Goal: Transaction & Acquisition: Purchase product/service

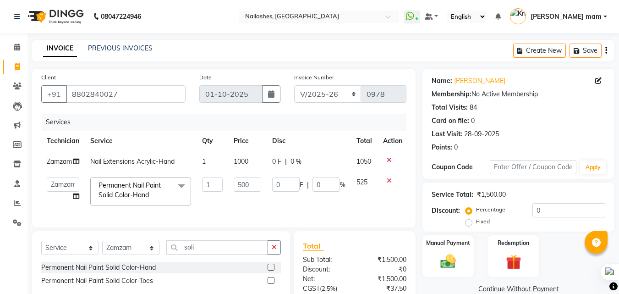
select select "5759"
select select "89529"
select select "service"
select select "89529"
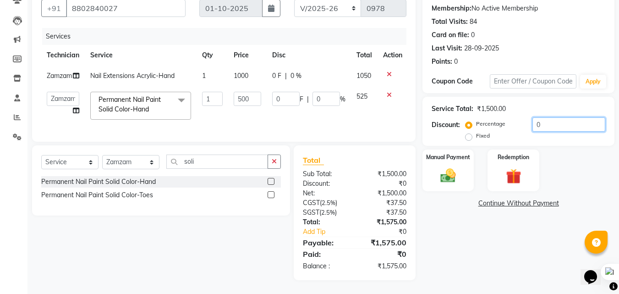
click at [555, 117] on input "0" at bounding box center [568, 124] width 73 height 14
type input "1"
type input "5"
type input "1"
type input "75"
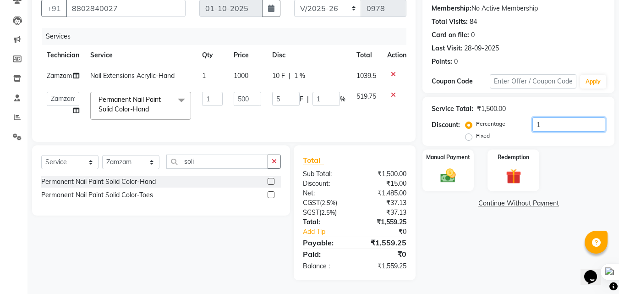
type input "15"
type input "76"
type input "15.2"
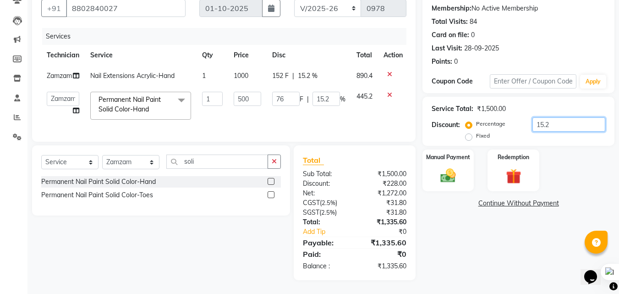
type input "76.25"
type input "15.25"
type input "76"
type input "15.2"
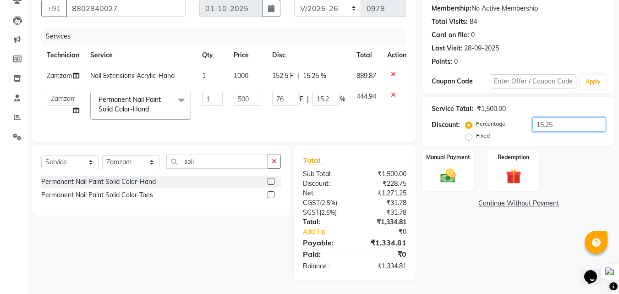
type input "15.2"
type input "75"
type input "15"
type input "5"
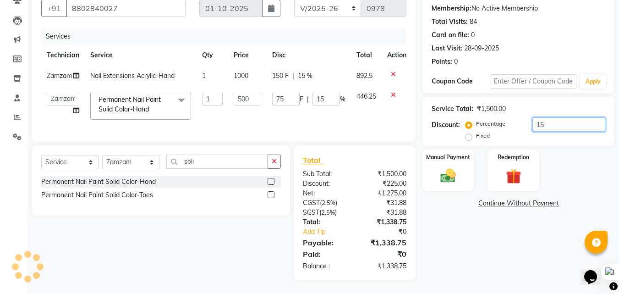
type input "1"
type input "0"
type input "25"
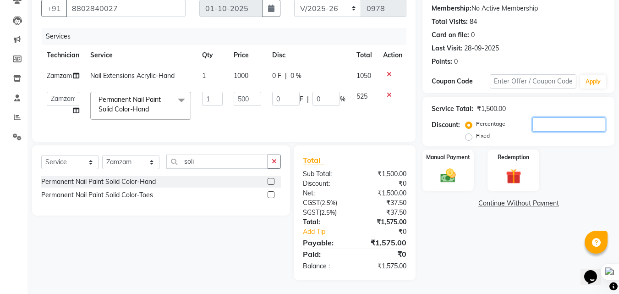
type input "5"
type input "0"
type input "2"
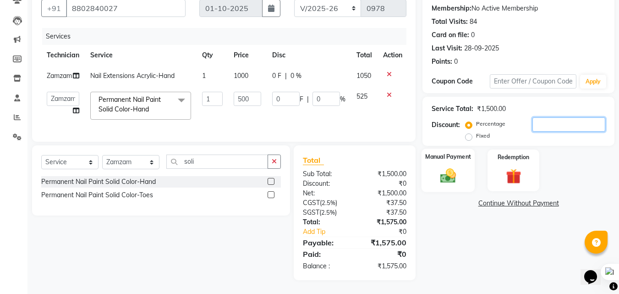
type input "0.4"
type input ".4"
type input "0"
type input "2.5"
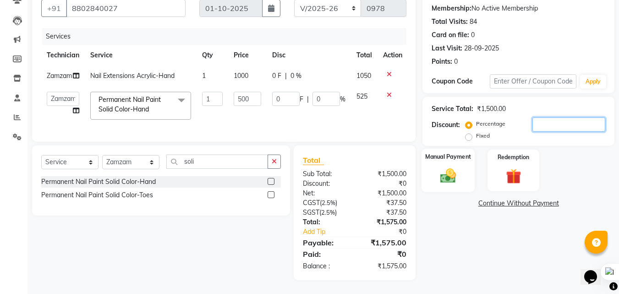
type input "0.5"
type input ".5"
type input "0"
type input "25"
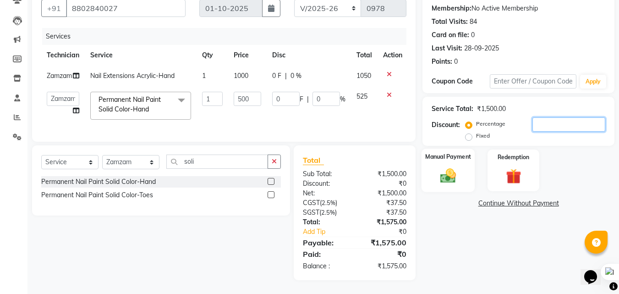
type input "5"
click at [457, 166] on img at bounding box center [448, 175] width 26 height 18
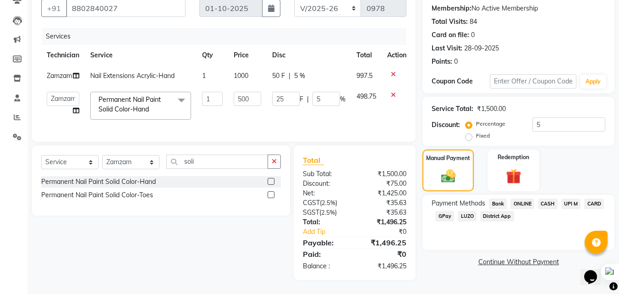
click at [592, 198] on span "CARD" at bounding box center [594, 203] width 20 height 11
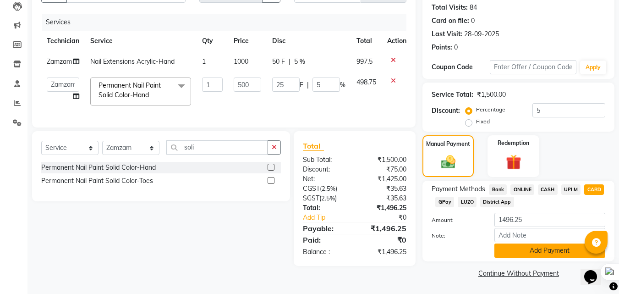
click at [554, 250] on button "Add Payment" at bounding box center [549, 250] width 111 height 14
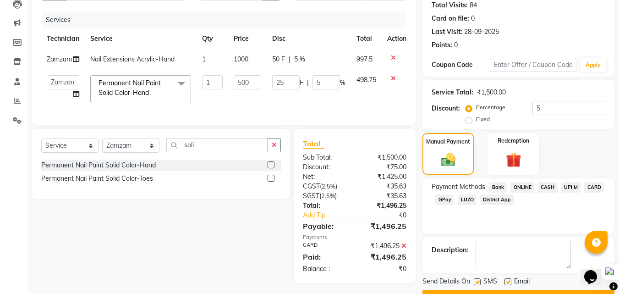
click at [562, 290] on button "Checkout" at bounding box center [518, 297] width 192 height 14
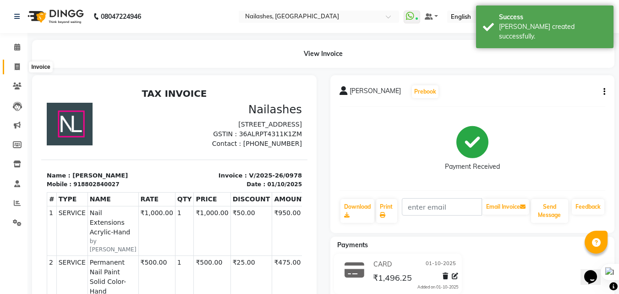
click at [17, 67] on icon at bounding box center [17, 66] width 5 height 7
select select "5759"
select select "service"
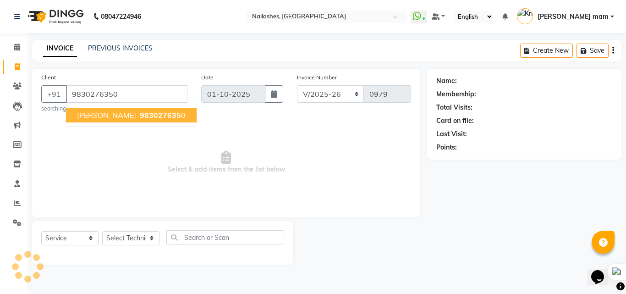
type input "9830276350"
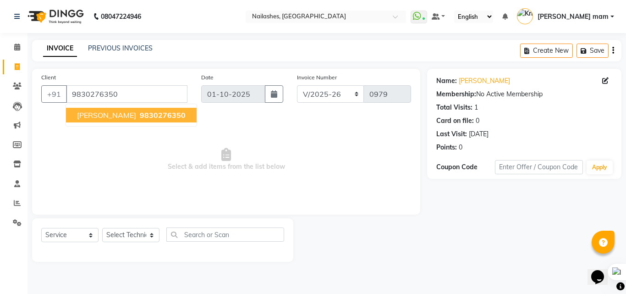
click at [140, 116] on span "9830276350" at bounding box center [163, 114] width 46 height 9
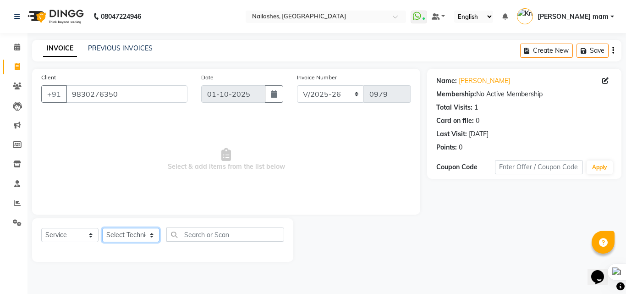
click at [152, 235] on select "Select Technician Arshad ASHOLO Deepak Kashyap Krishika mam Nakul Ruby singh Th…" at bounding box center [130, 235] width 57 height 14
click at [151, 235] on select "Select Technician Arshad ASHOLO Deepak Kashyap Krishika mam Nakul Ruby singh Th…" at bounding box center [130, 235] width 57 height 14
select select "76516"
click at [102, 228] on select "Select Technician Arshad ASHOLO Deepak Kashyap Krishika mam Nakul Ruby singh Th…" at bounding box center [130, 235] width 57 height 14
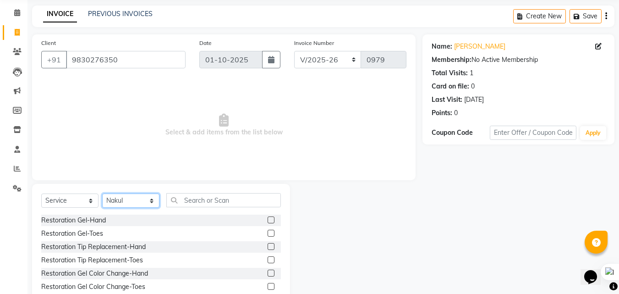
scroll to position [38, 0]
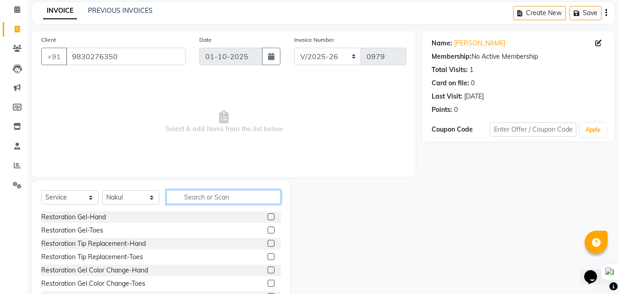
click at [229, 199] on input "text" at bounding box center [223, 197] width 115 height 14
click at [229, 197] on input "text" at bounding box center [223, 197] width 115 height 14
type input "acr"
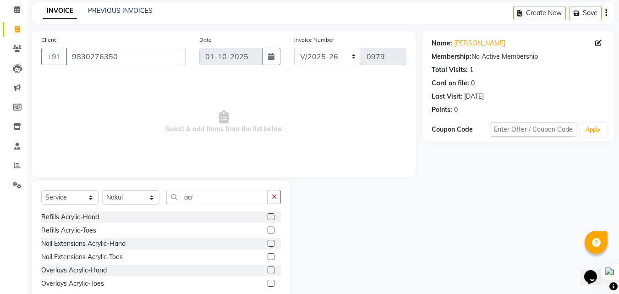
click at [270, 215] on label at bounding box center [271, 216] width 7 height 7
click at [270, 215] on input "checkbox" at bounding box center [271, 217] width 6 height 6
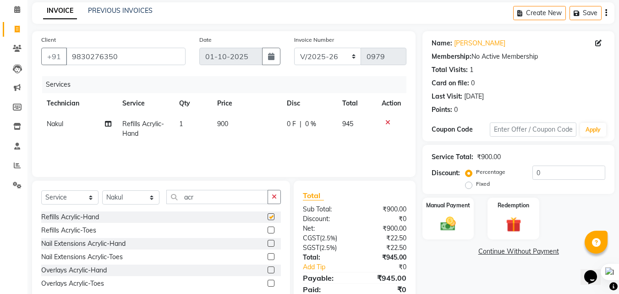
checkbox input "false"
click at [269, 242] on label at bounding box center [271, 243] width 7 height 7
click at [269, 242] on input "checkbox" at bounding box center [271, 244] width 6 height 6
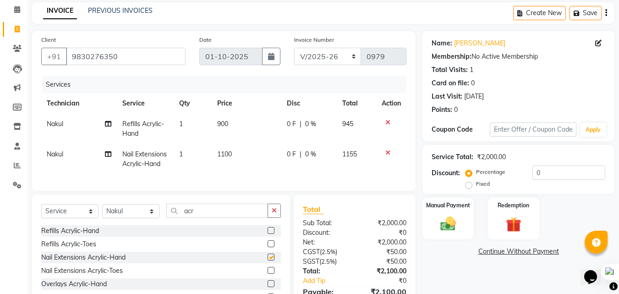
checkbox input "false"
click at [388, 125] on icon at bounding box center [387, 122] width 5 height 6
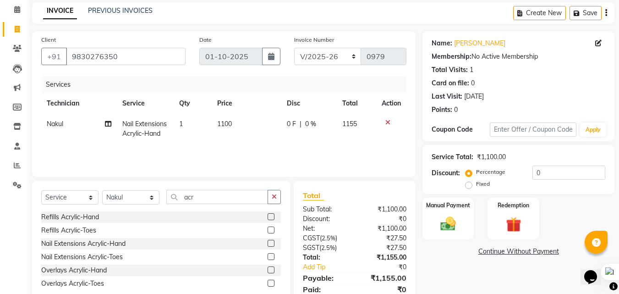
click at [224, 123] on span "1100" at bounding box center [224, 124] width 15 height 8
select select "76516"
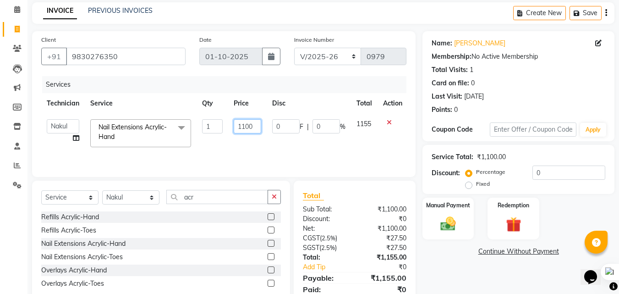
click at [244, 127] on input "1100" at bounding box center [247, 126] width 27 height 14
type input "1000"
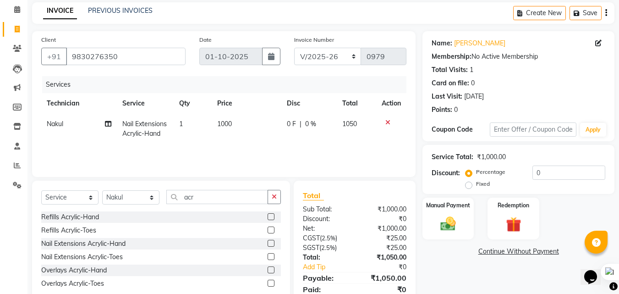
click at [253, 144] on div "Services Technician Service Qty Price Disc Total Action Nakul Nail Extensions A…" at bounding box center [223, 122] width 365 height 92
click at [271, 257] on label at bounding box center [271, 256] width 7 height 7
click at [271, 257] on input "checkbox" at bounding box center [271, 257] width 6 height 6
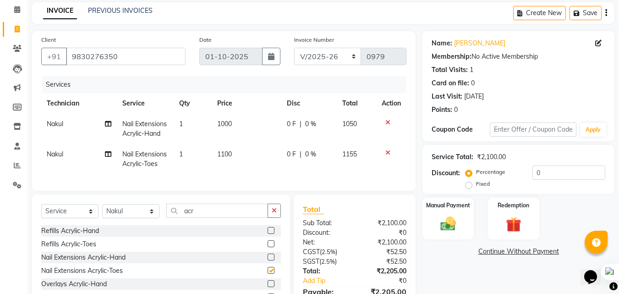
checkbox input "false"
click at [230, 152] on span "1100" at bounding box center [224, 154] width 15 height 8
select select "76516"
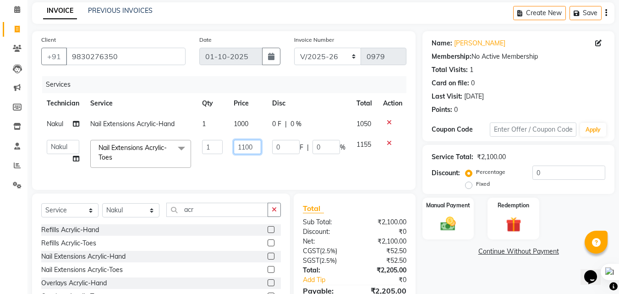
click at [244, 147] on input "1100" at bounding box center [247, 147] width 27 height 14
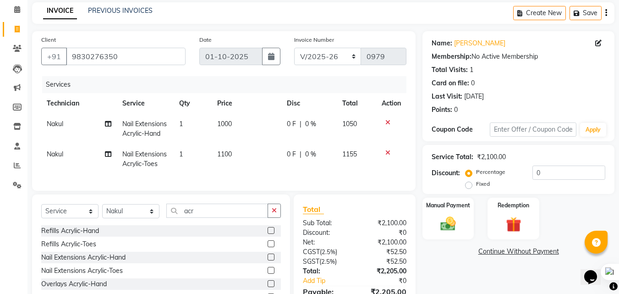
click at [179, 146] on td "1" at bounding box center [193, 159] width 38 height 30
select select "76516"
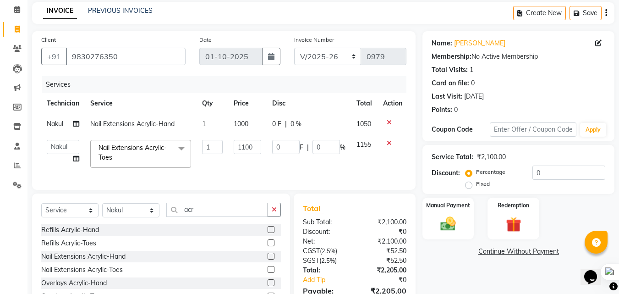
click at [388, 142] on icon at bounding box center [389, 143] width 5 height 6
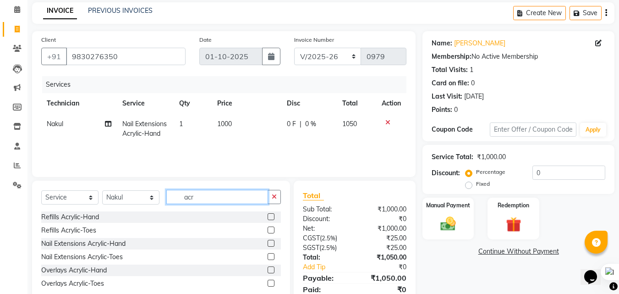
click at [208, 200] on input "acr" at bounding box center [217, 197] width 102 height 14
type input "a"
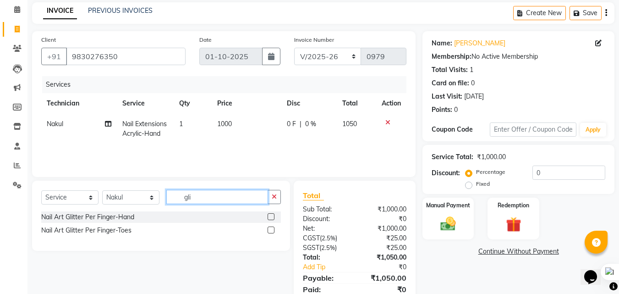
type input "gli"
click at [270, 216] on label at bounding box center [271, 216] width 7 height 7
click at [270, 216] on input "checkbox" at bounding box center [271, 217] width 6 height 6
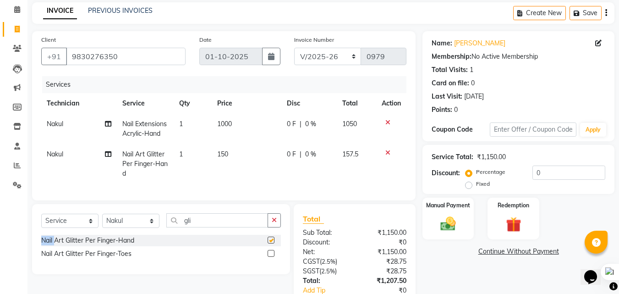
click at [270, 216] on div "Select Service Product Membership Package Voucher Prepaid Gift Card Select Tech…" at bounding box center [161, 239] width 258 height 70
checkbox input "false"
click at [182, 153] on span "1" at bounding box center [181, 154] width 4 height 8
select select "76516"
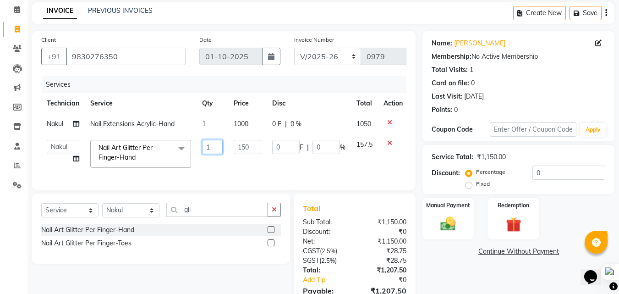
click at [213, 145] on input "1" at bounding box center [212, 147] width 21 height 14
type input "10"
click at [216, 159] on tr "Arshad ASHOLO Deepak Kashyap Krishika mam Nakul Ruby singh Thai Zamzam Nail Art…" at bounding box center [224, 153] width 367 height 39
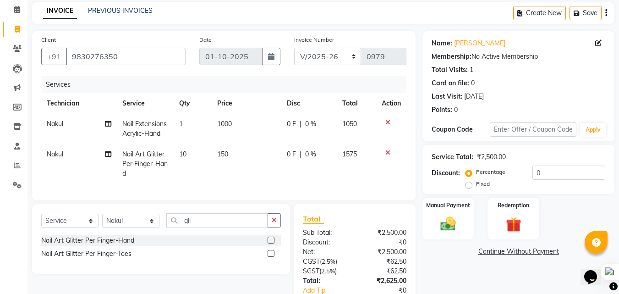
click at [224, 153] on span "150" at bounding box center [222, 154] width 11 height 8
select select "76516"
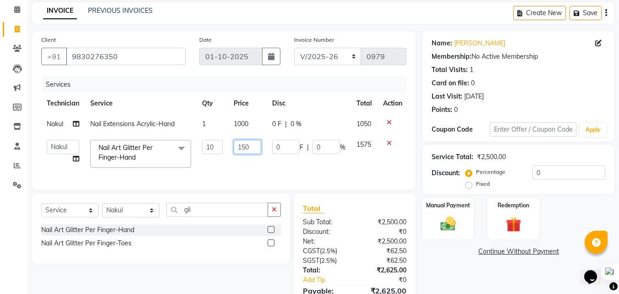
click at [246, 148] on input "150" at bounding box center [247, 147] width 27 height 14
type input "100"
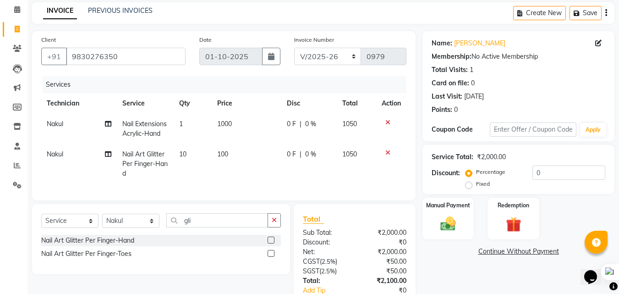
click at [244, 162] on td "100" at bounding box center [247, 164] width 70 height 40
select select "76516"
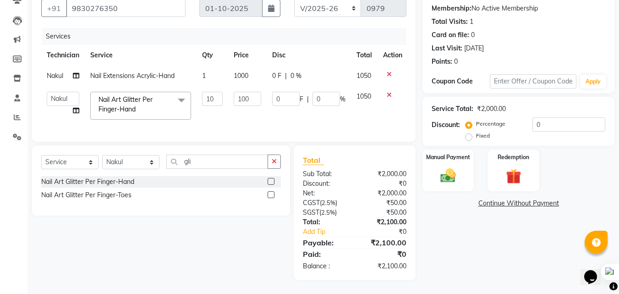
scroll to position [93, 0]
click at [548, 118] on input "0" at bounding box center [568, 124] width 73 height 14
type input "1"
type input "10"
type input "1"
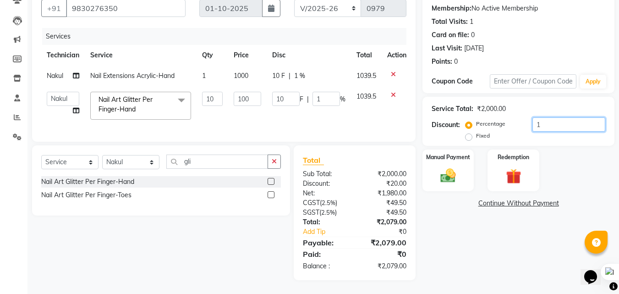
type input "1.2"
type input "12"
type input "1.2"
type input "1.25"
type input "12.5"
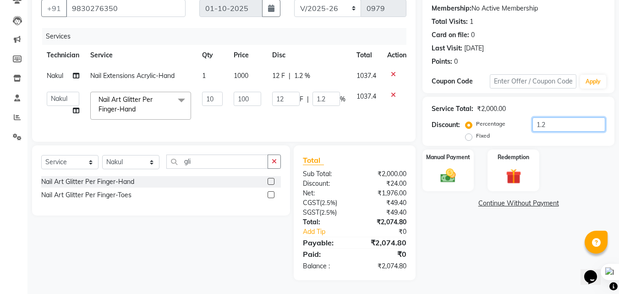
type input "1.25"
type input "1.2"
type input "12"
type input "1.2"
type input "1"
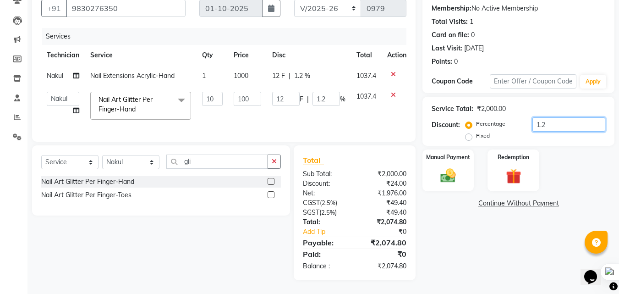
type input "10"
type input "1"
type input "0"
type input "2"
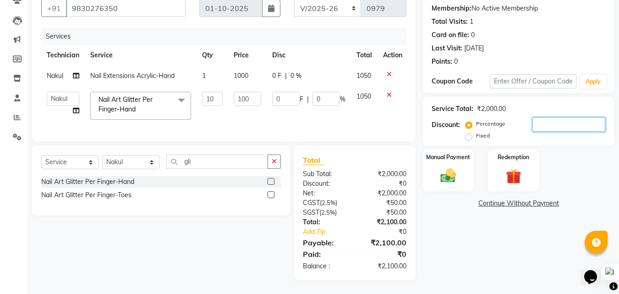
type input "20"
type input "2"
click at [437, 166] on img at bounding box center [448, 175] width 26 height 18
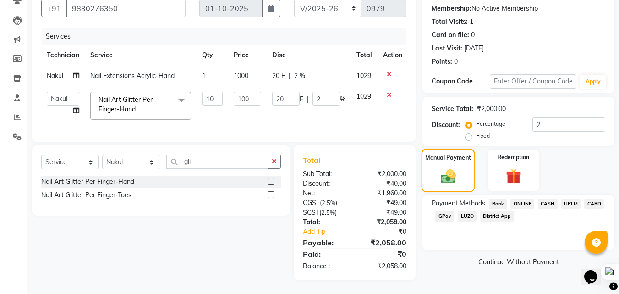
click at [437, 167] on img at bounding box center [448, 175] width 24 height 17
click at [590, 198] on span "CARD" at bounding box center [594, 203] width 20 height 11
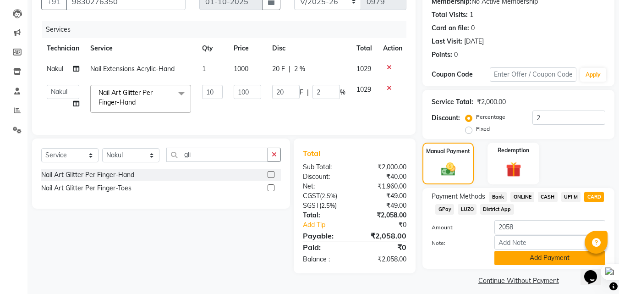
click at [556, 258] on button "Add Payment" at bounding box center [549, 258] width 111 height 14
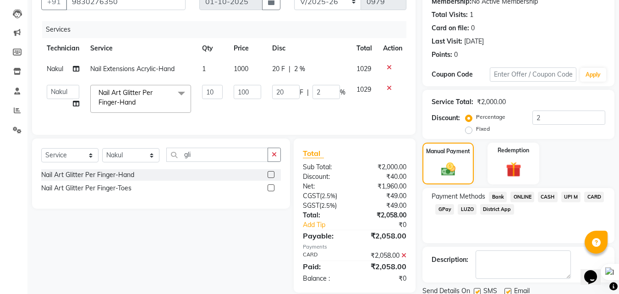
scroll to position [126, 0]
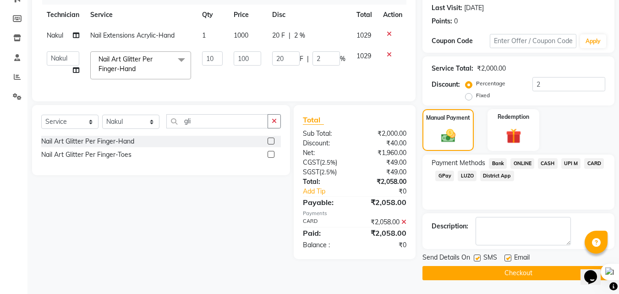
click at [532, 273] on button "Checkout" at bounding box center [518, 273] width 192 height 14
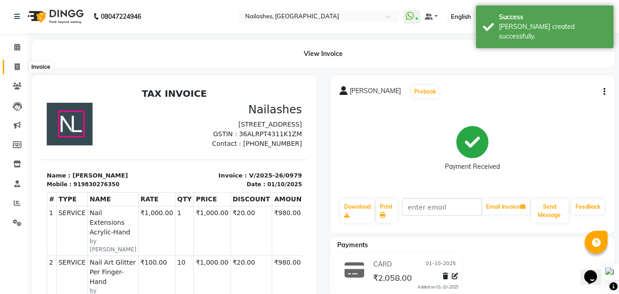
click at [16, 65] on icon at bounding box center [17, 66] width 5 height 7
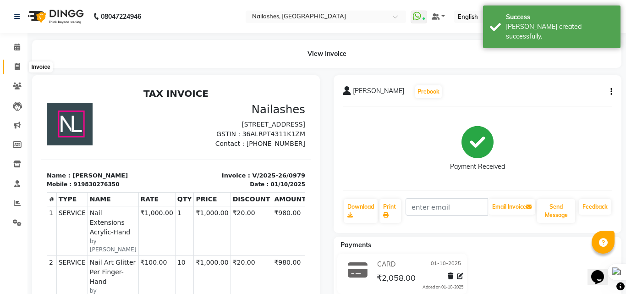
select select "service"
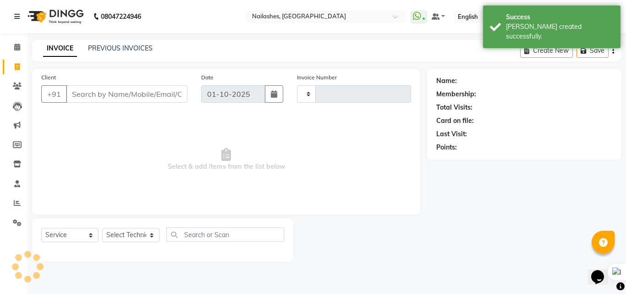
type input "0980"
select select "5759"
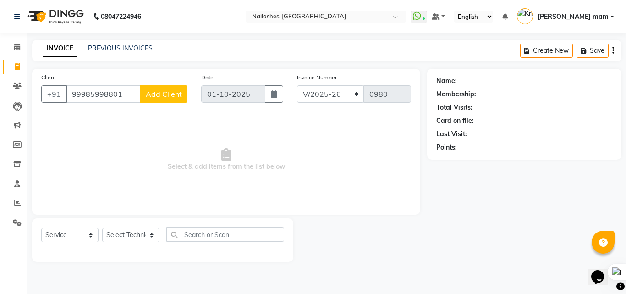
type input "99985998801"
click at [178, 96] on span "Add Client" at bounding box center [164, 93] width 36 height 9
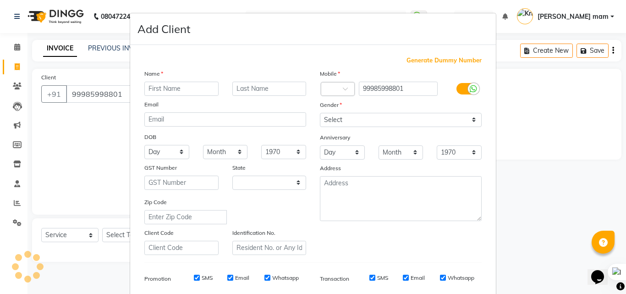
click at [178, 96] on div "Name Email DOB Day 01 02 03 04 05 06 07 08 09 10 11 12 13 14 15 16 17 18 19 20 …" at bounding box center [224, 162] width 175 height 186
select select "21"
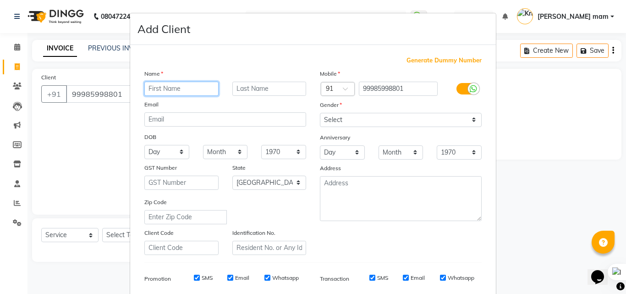
click at [179, 87] on input "text" at bounding box center [181, 89] width 74 height 14
type input "muskaan"
click at [284, 181] on select "Select Andaman and Nicobar Islands Andhra Pradesh Arunachal Pradesh Assam Bihar…" at bounding box center [269, 182] width 74 height 14
select select "36"
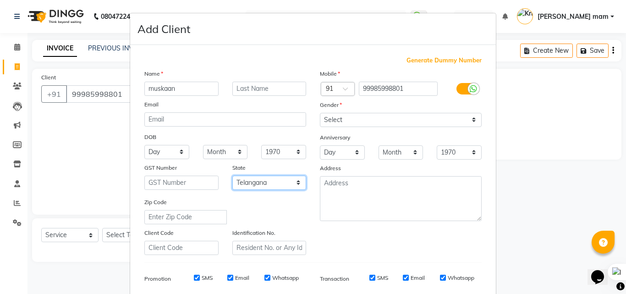
click at [232, 175] on select "Select Andaman and Nicobar Islands Andhra Pradesh Arunachal Pradesh Assam Bihar…" at bounding box center [269, 182] width 74 height 14
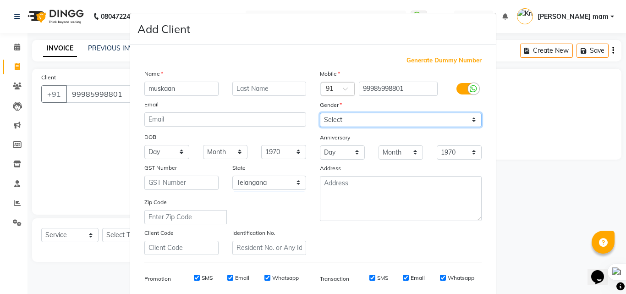
click at [458, 123] on select "Select Male Female Other Prefer Not To Say" at bounding box center [401, 120] width 162 height 14
select select "female"
click at [320, 113] on select "Select Male Female Other Prefer Not To Say" at bounding box center [401, 120] width 162 height 14
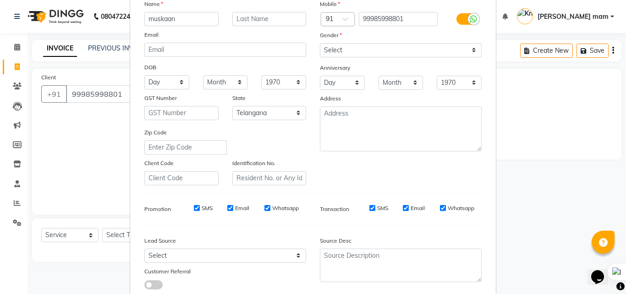
scroll to position [129, 0]
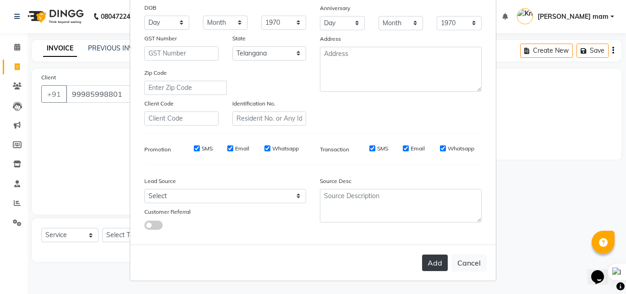
click at [428, 264] on button "Add" at bounding box center [435, 262] width 26 height 16
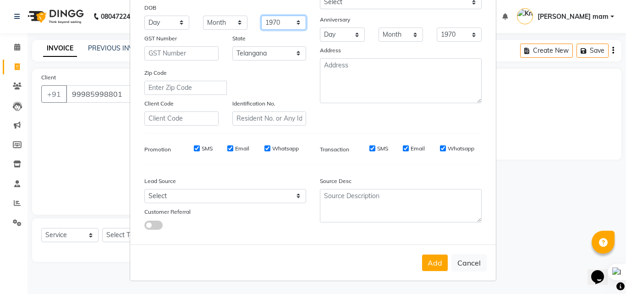
click at [291, 20] on select "1940 1941 1942 1943 1944 1945 1946 1947 1948 1949 1950 1951 1952 1953 1954 1955…" at bounding box center [283, 23] width 45 height 14
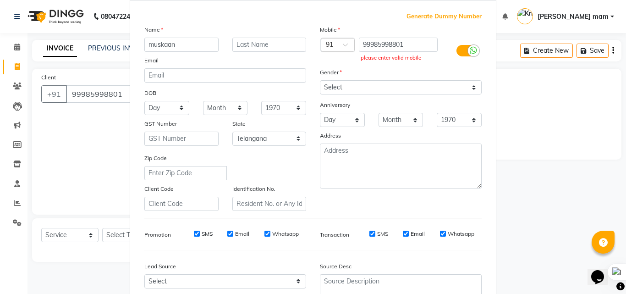
scroll to position [0, 0]
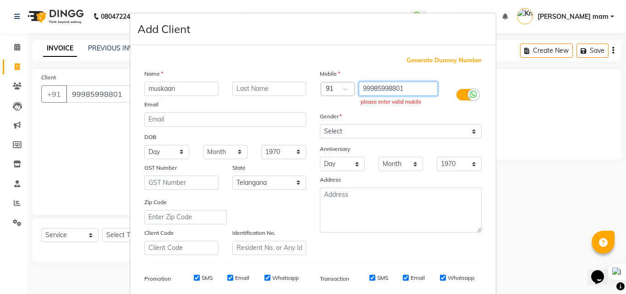
click at [408, 90] on input "99985998801" at bounding box center [398, 89] width 79 height 14
click at [371, 88] on input "99985998801" at bounding box center [398, 89] width 79 height 14
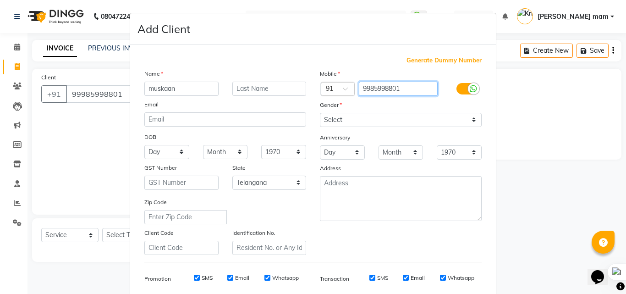
type input "9985998801"
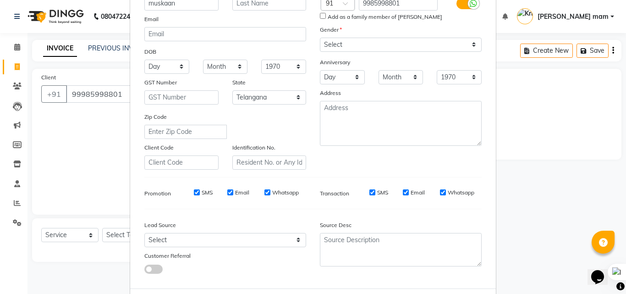
scroll to position [129, 0]
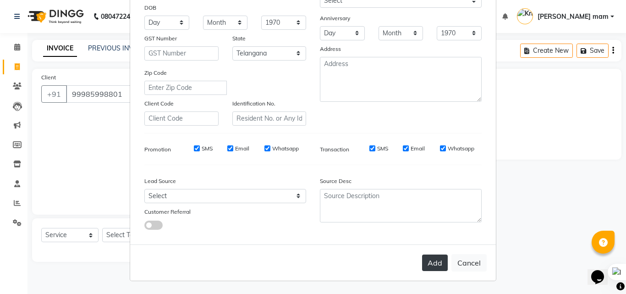
click at [432, 262] on button "Add" at bounding box center [435, 262] width 26 height 16
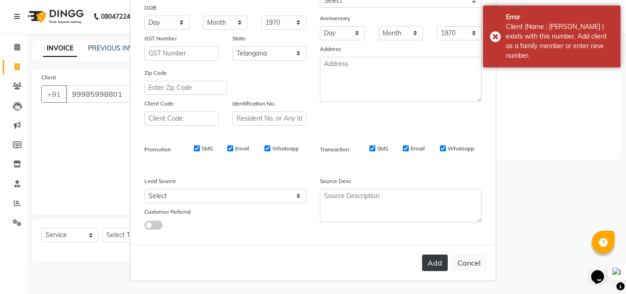
click at [432, 262] on button "Add" at bounding box center [435, 262] width 26 height 16
click at [465, 264] on button "Cancel" at bounding box center [468, 262] width 35 height 17
select select
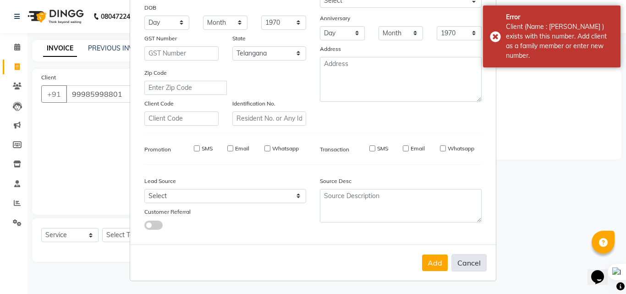
select select "null"
select select
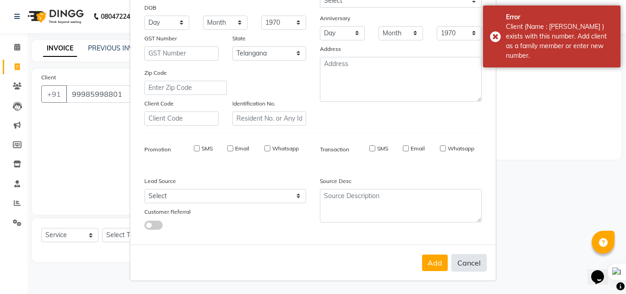
checkbox input "false"
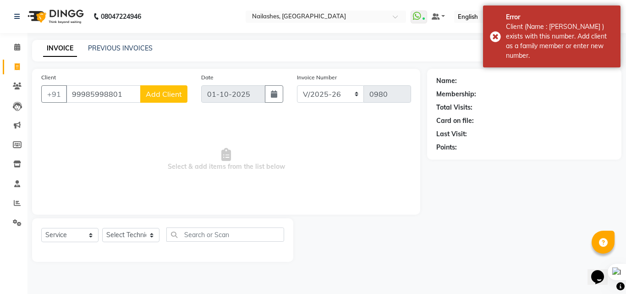
click at [167, 98] on span "Add Client" at bounding box center [164, 93] width 36 height 9
select select "21"
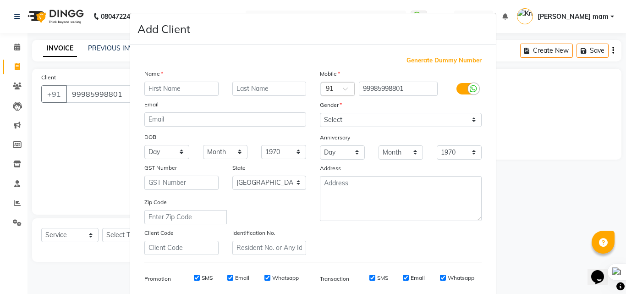
click at [183, 88] on input "text" at bounding box center [181, 89] width 74 height 14
type input "muskaan"
click at [288, 179] on select "Select Andaman and Nicobar Islands Andhra Pradesh Arunachal Pradesh Assam Bihar…" at bounding box center [269, 182] width 74 height 14
select select "36"
click at [232, 175] on select "Select Andaman and Nicobar Islands Andhra Pradesh Arunachal Pradesh Assam Bihar…" at bounding box center [269, 182] width 74 height 14
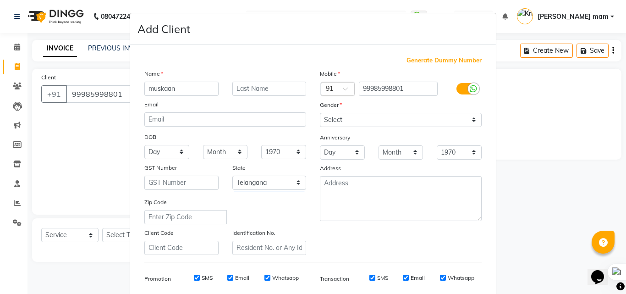
drag, startPoint x: 625, startPoint y: 189, endPoint x: 619, endPoint y: 311, distance: 122.5
click at [618, 293] on html "08047224946 Select Location × Nailashes, Banjara Hills WhatsApp Status ✕ Status…" at bounding box center [313, 147] width 626 height 294
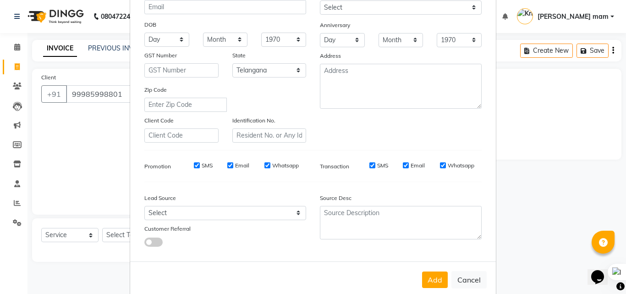
scroll to position [114, 0]
click at [438, 279] on button "Add" at bounding box center [435, 278] width 26 height 16
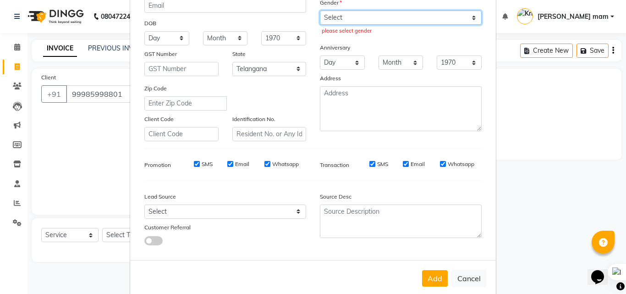
click at [447, 19] on select "Select Male Female Other Prefer Not To Say" at bounding box center [401, 18] width 162 height 14
select select "female"
click at [320, 11] on select "Select Male Female Other Prefer Not To Say" at bounding box center [401, 18] width 162 height 14
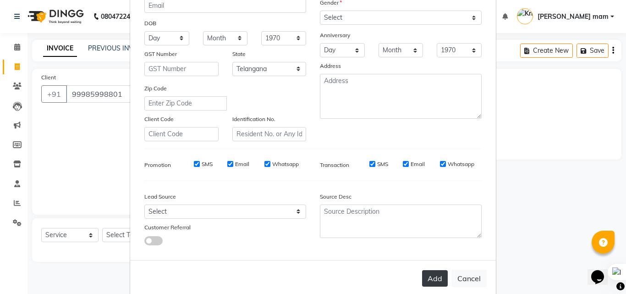
click at [434, 274] on button "Add" at bounding box center [435, 278] width 26 height 16
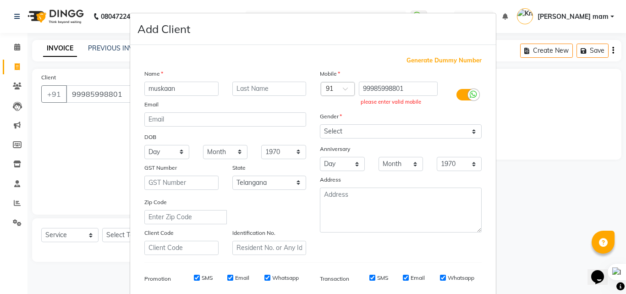
scroll to position [1, 0]
click at [371, 88] on input "99985998801" at bounding box center [398, 88] width 79 height 14
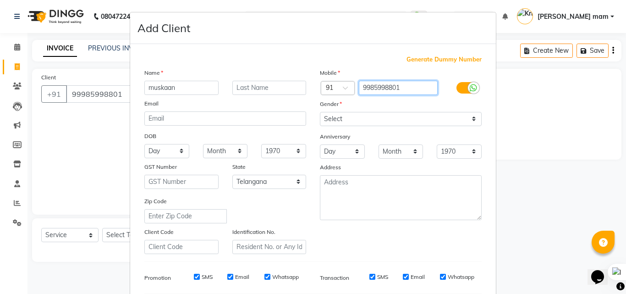
type input "9985998801"
click at [530, 183] on ngb-modal-window "Add Client Generate Dummy Number Name muskaan Email DOB Day 01 02 03 04 05 06 0…" at bounding box center [313, 147] width 626 height 294
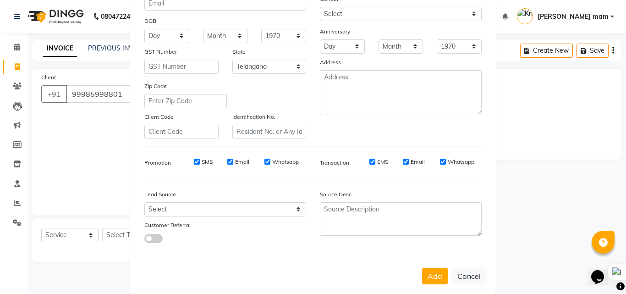
scroll to position [129, 0]
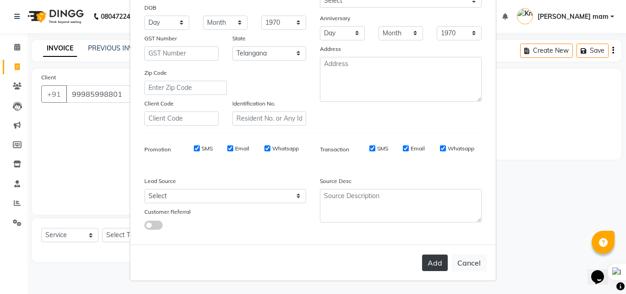
click at [429, 257] on button "Add" at bounding box center [435, 262] width 26 height 16
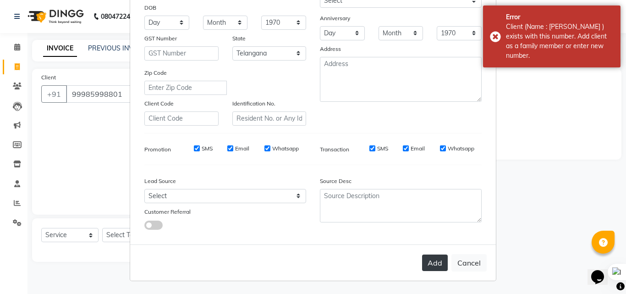
click at [429, 257] on button "Add" at bounding box center [435, 262] width 26 height 16
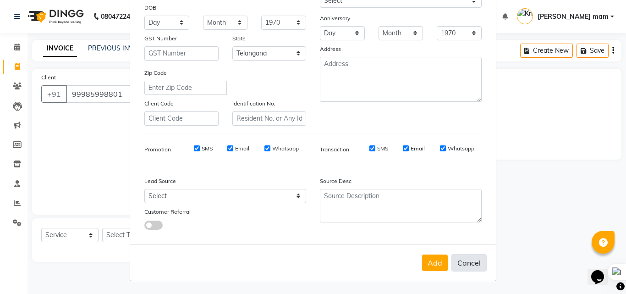
click at [469, 261] on button "Cancel" at bounding box center [468, 262] width 35 height 17
select select
select select "null"
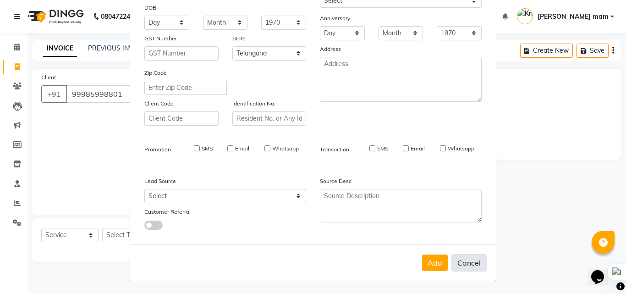
select select
checkbox input "false"
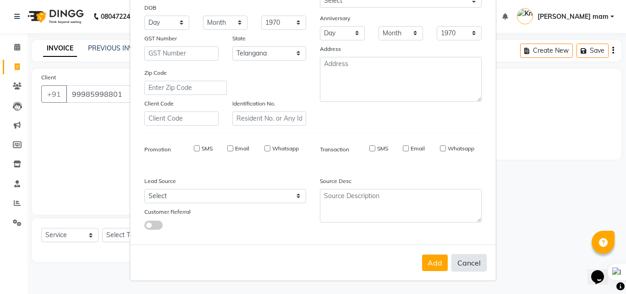
checkbox input "false"
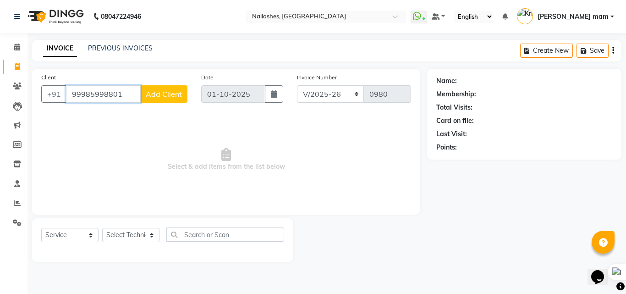
drag, startPoint x: 126, startPoint y: 94, endPoint x: 0, endPoint y: 116, distance: 128.3
click at [0, 116] on app-home "08047224946 Select Location × Nailashes, Banjara Hills WhatsApp Status ✕ Status…" at bounding box center [313, 137] width 626 height 275
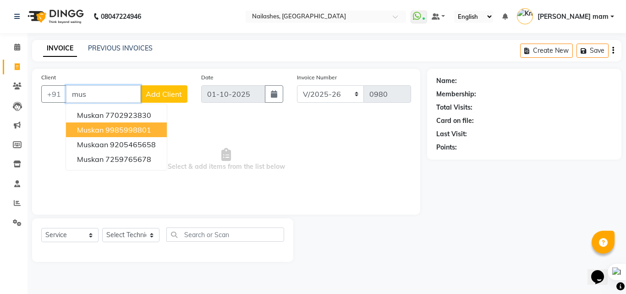
click at [111, 126] on ngb-highlight "9985998801" at bounding box center [128, 129] width 46 height 9
type input "9985998801"
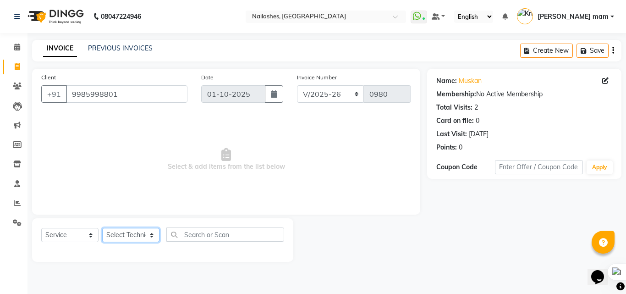
click at [152, 237] on select "Select Technician Arshad ASHOLO Deepak Kashyap Krishika mam Nakul Ruby singh Th…" at bounding box center [130, 235] width 57 height 14
select select "76516"
click at [102, 228] on select "Select Technician Arshad ASHOLO Deepak Kashyap Krishika mam Nakul Ruby singh Th…" at bounding box center [130, 235] width 57 height 14
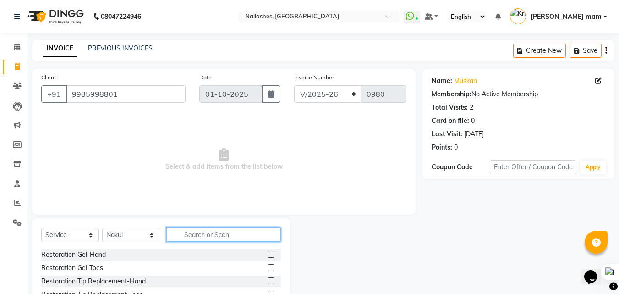
click at [228, 235] on input "text" at bounding box center [223, 234] width 115 height 14
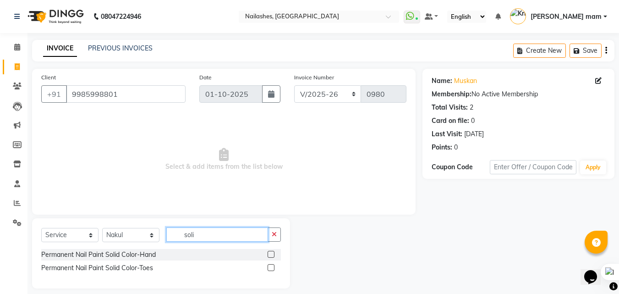
type input "soli"
click at [269, 255] on label at bounding box center [271, 254] width 7 height 7
click at [269, 255] on input "checkbox" at bounding box center [271, 255] width 6 height 6
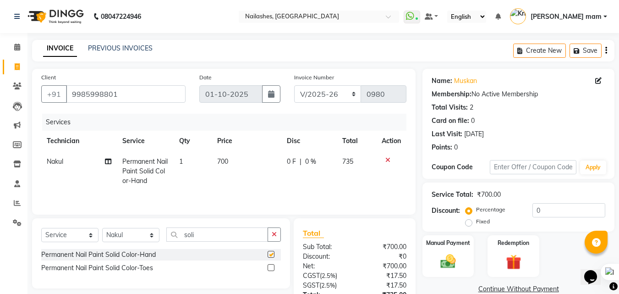
checkbox input "false"
click at [149, 233] on select "Select Technician Arshad ASHOLO Deepak Kashyap Krishika mam Nakul Ruby singh Th…" at bounding box center [130, 235] width 57 height 14
select select "89529"
click at [102, 228] on select "Select Technician Arshad ASHOLO Deepak Kashyap Krishika mam Nakul Ruby singh Th…" at bounding box center [130, 235] width 57 height 14
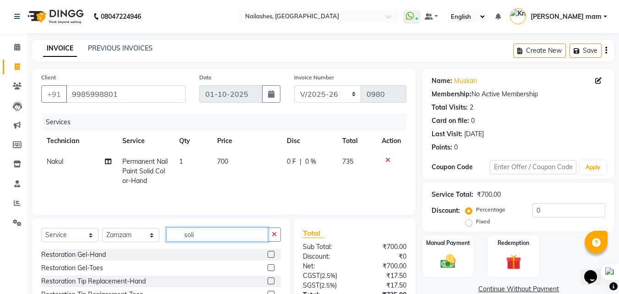
drag, startPoint x: 225, startPoint y: 236, endPoint x: 146, endPoint y: 240, distance: 79.3
click at [146, 241] on div "Select Service Product Membership Package Voucher Prepaid Gift Card Select Tech…" at bounding box center [161, 238] width 240 height 22
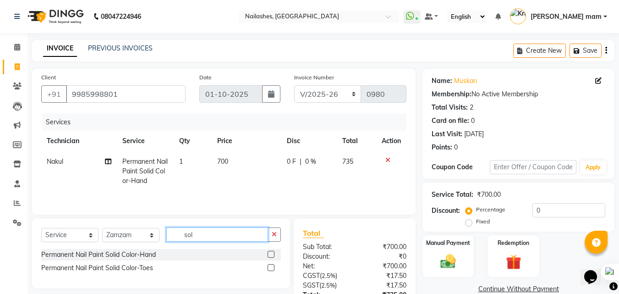
type input "soli"
click at [270, 254] on label at bounding box center [271, 254] width 7 height 7
click at [270, 254] on input "checkbox" at bounding box center [271, 255] width 6 height 6
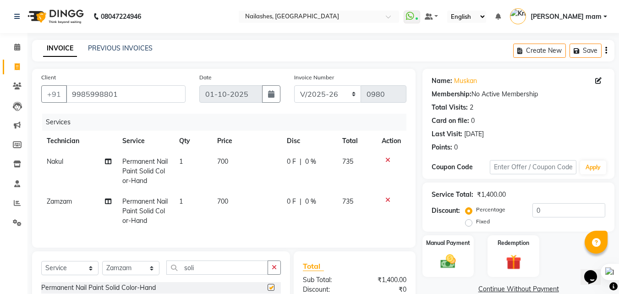
checkbox input "false"
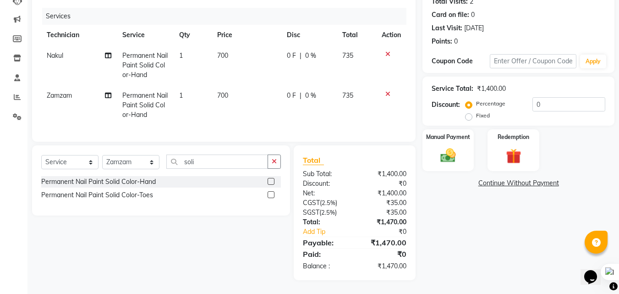
scroll to position [113, 0]
click at [556, 101] on input "0" at bounding box center [568, 104] width 73 height 14
type input "2"
type input "5"
type input "6"
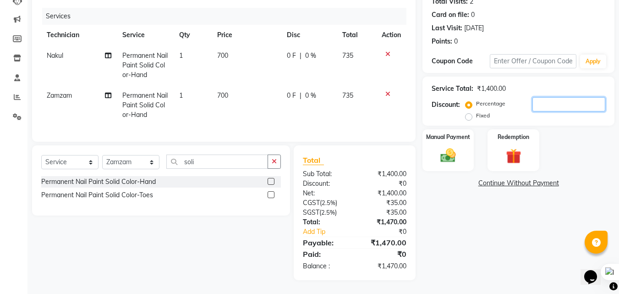
type input "8"
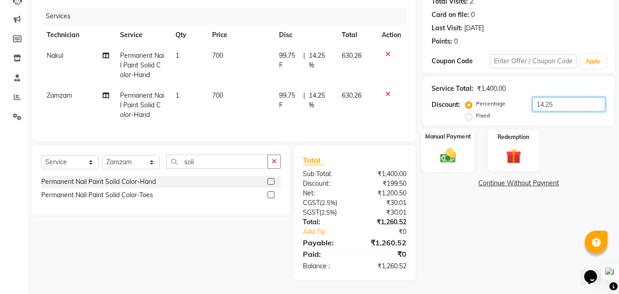
type input "14.25"
click at [450, 159] on div "Manual Payment" at bounding box center [448, 150] width 54 height 44
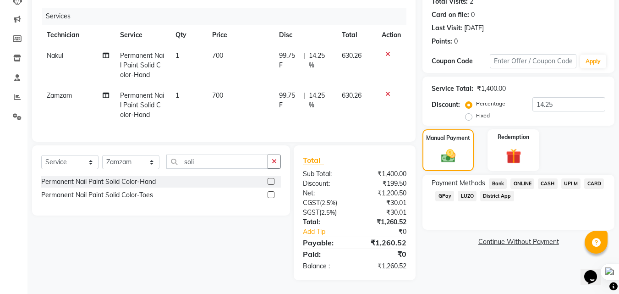
click at [548, 178] on span "CASH" at bounding box center [548, 183] width 20 height 11
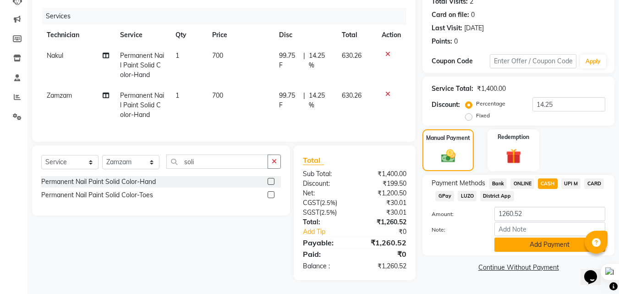
click at [545, 238] on button "Add Payment" at bounding box center [549, 244] width 111 height 14
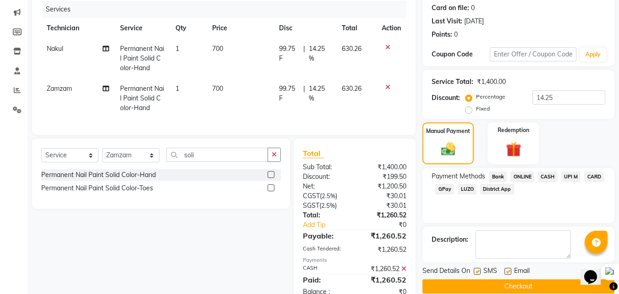
scroll to position [145, 0]
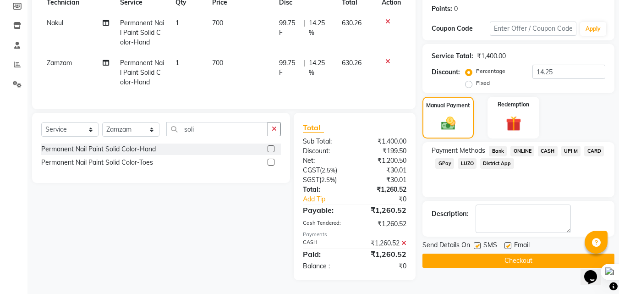
click at [561, 245] on div "Send Details On SMS Email Checkout" at bounding box center [518, 253] width 192 height 27
click at [561, 255] on button "Checkout" at bounding box center [518, 260] width 192 height 14
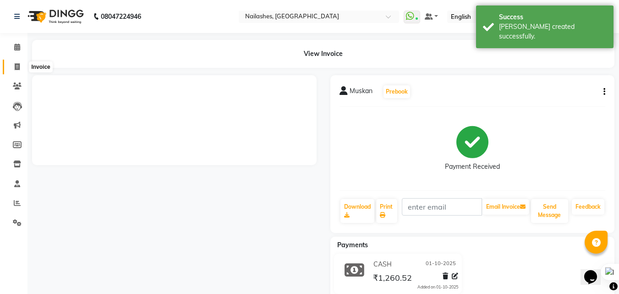
click at [18, 66] on icon at bounding box center [17, 66] width 5 height 7
select select "service"
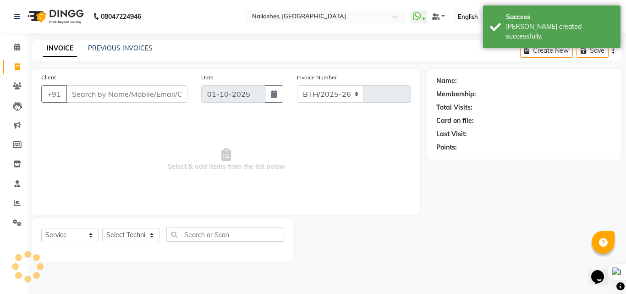
select select "5759"
type input "0981"
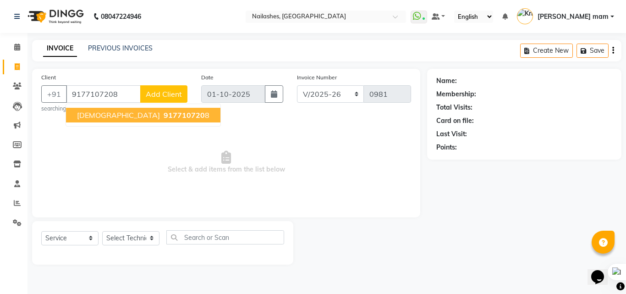
type input "9177107208"
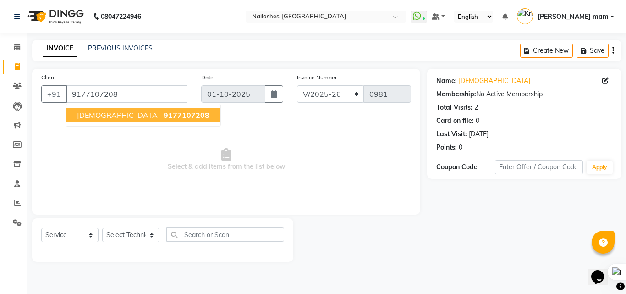
click at [164, 114] on span "9177107208" at bounding box center [187, 114] width 46 height 9
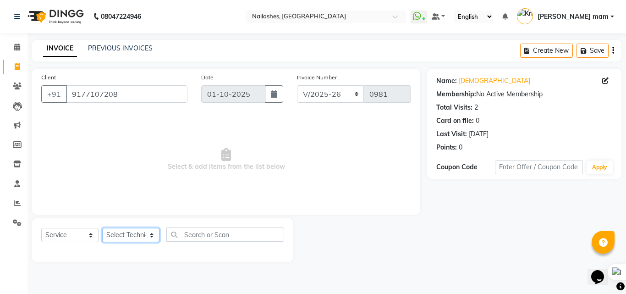
click at [147, 238] on select "Select Technician Arshad ASHOLO Deepak Kashyap Krishika mam Nakul Ruby singh Th…" at bounding box center [130, 235] width 57 height 14
select select "39885"
click at [102, 228] on select "Select Technician Arshad ASHOLO Deepak Kashyap Krishika mam Nakul Ruby singh Th…" at bounding box center [130, 235] width 57 height 14
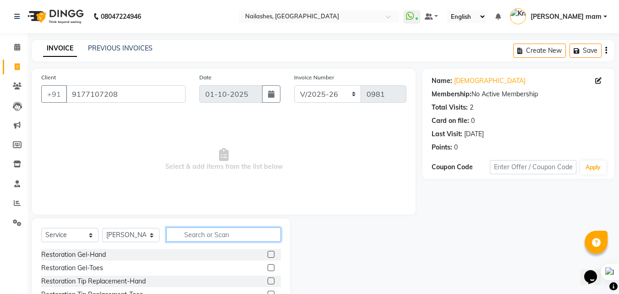
click at [221, 235] on input "text" at bounding box center [223, 234] width 115 height 14
type input "manic"
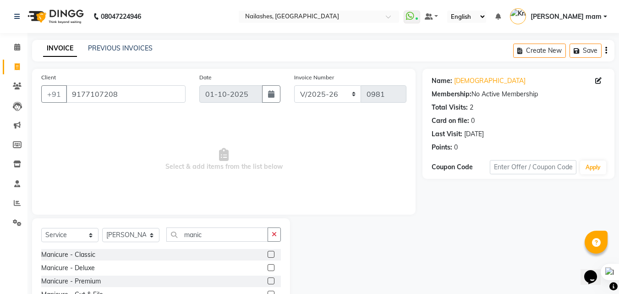
click at [268, 253] on label at bounding box center [271, 254] width 7 height 7
click at [268, 253] on input "checkbox" at bounding box center [271, 255] width 6 height 6
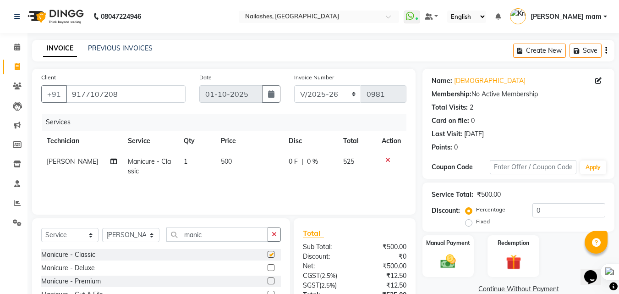
checkbox input "false"
click at [210, 238] on input "manic" at bounding box center [217, 234] width 102 height 14
type input "m"
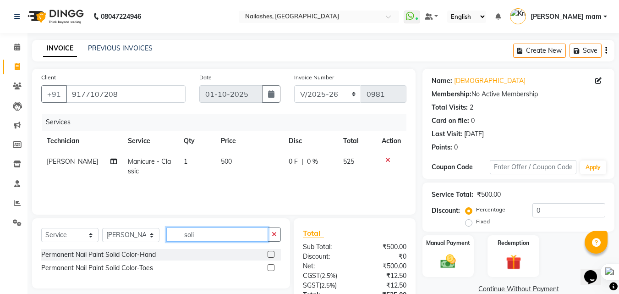
type input "soli"
click at [272, 255] on label at bounding box center [271, 254] width 7 height 7
click at [272, 255] on input "checkbox" at bounding box center [271, 255] width 6 height 6
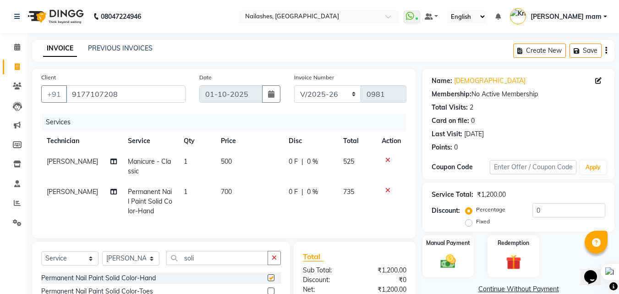
checkbox input "false"
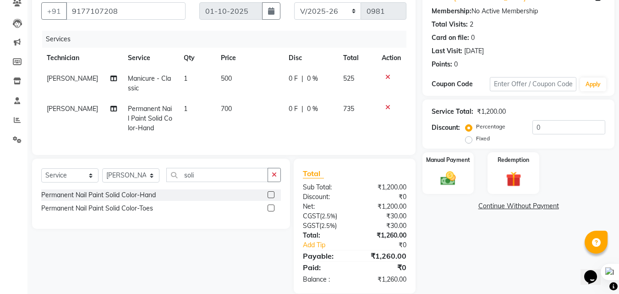
scroll to position [94, 0]
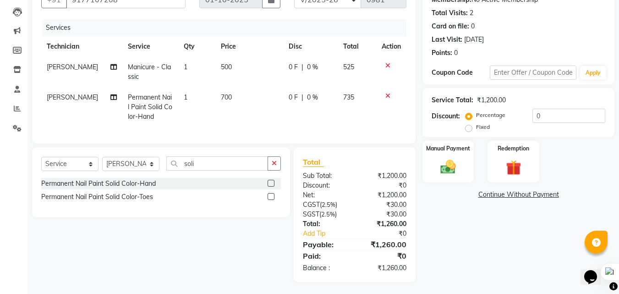
click at [221, 98] on span "700" at bounding box center [226, 97] width 11 height 8
select select "39885"
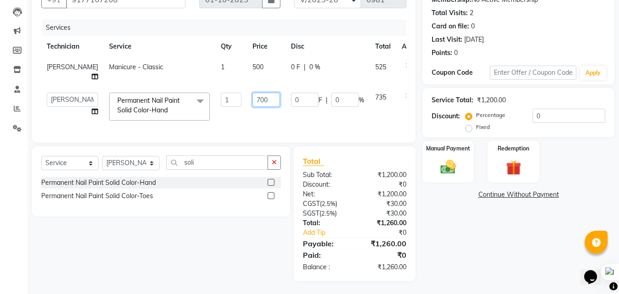
click at [255, 98] on input "700" at bounding box center [265, 100] width 27 height 14
type input "7"
type input "500"
click at [258, 119] on td "500" at bounding box center [266, 106] width 38 height 39
select select "39885"
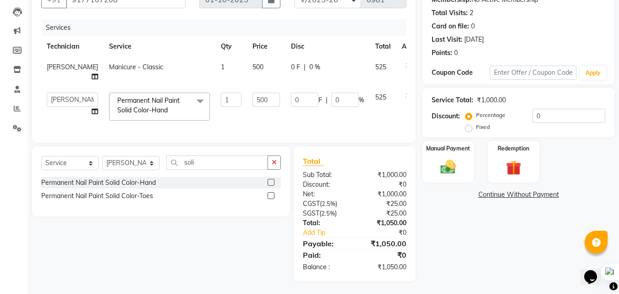
click at [252, 69] on span "500" at bounding box center [257, 67] width 11 height 8
select select "39885"
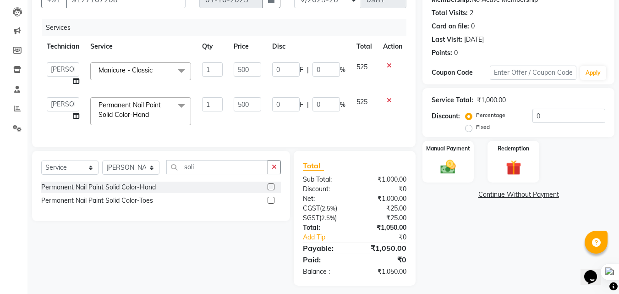
click at [236, 69] on input "500" at bounding box center [247, 69] width 27 height 14
type input "600"
click at [220, 86] on td "1" at bounding box center [213, 74] width 32 height 35
select select "39885"
click at [445, 166] on img at bounding box center [448, 167] width 26 height 18
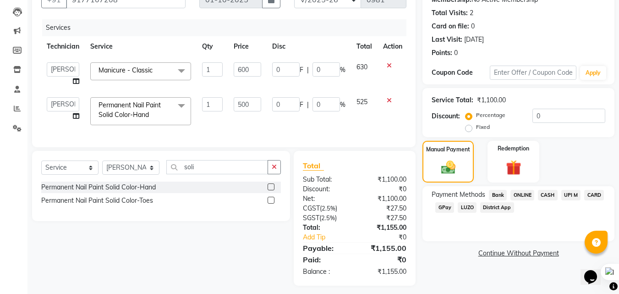
click at [594, 195] on span "CARD" at bounding box center [594, 195] width 20 height 11
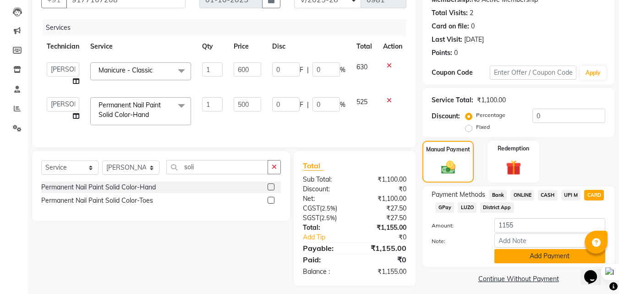
click at [556, 256] on button "Add Payment" at bounding box center [549, 256] width 111 height 14
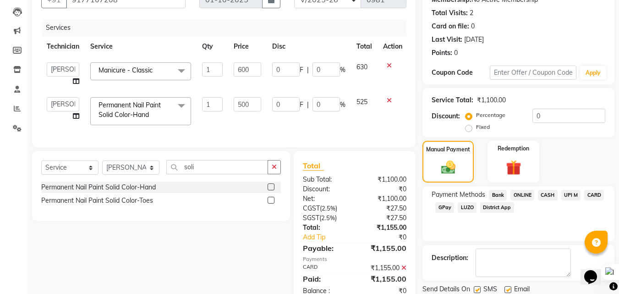
scroll to position [126, 0]
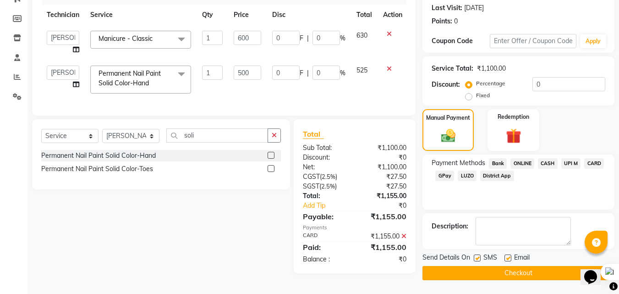
click at [510, 271] on button "Checkout" at bounding box center [518, 273] width 192 height 14
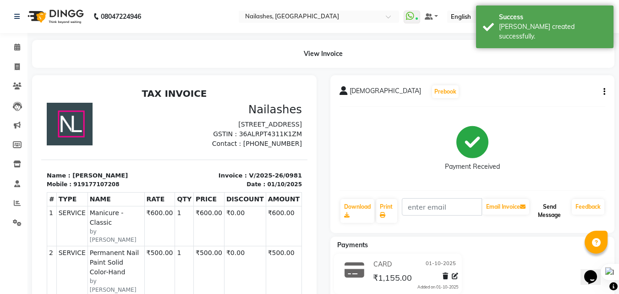
click at [541, 202] on button "Send Message" at bounding box center [549, 211] width 37 height 24
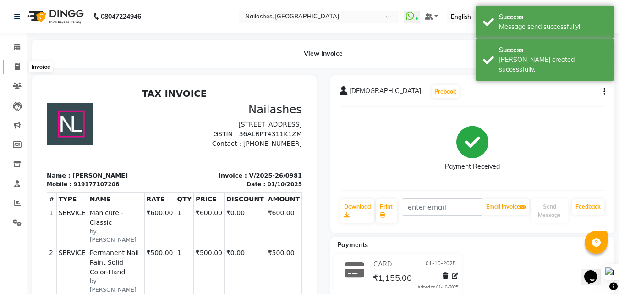
click at [19, 66] on icon at bounding box center [17, 66] width 5 height 7
select select "service"
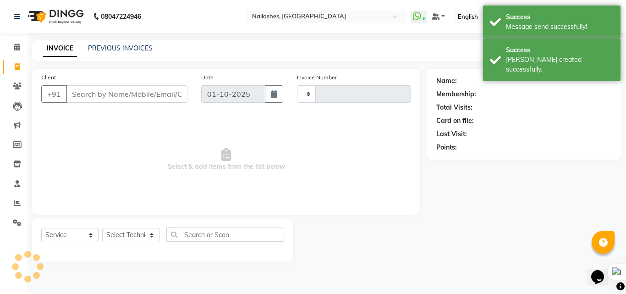
type input "0982"
select select "5759"
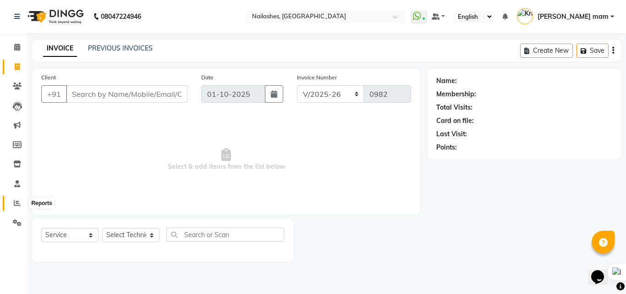
click at [12, 202] on span at bounding box center [17, 203] width 16 height 11
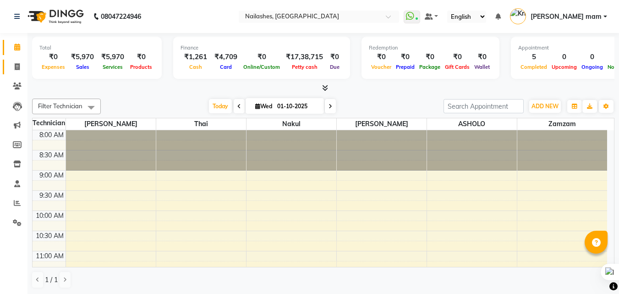
click at [18, 60] on link "Invoice" at bounding box center [14, 67] width 22 height 15
select select "service"
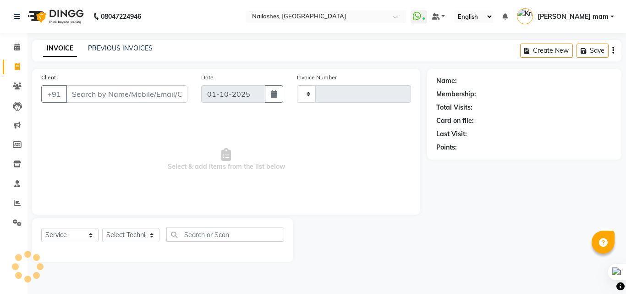
type input "0982"
select select "5759"
click at [126, 93] on input "Client" at bounding box center [126, 93] width 121 height 17
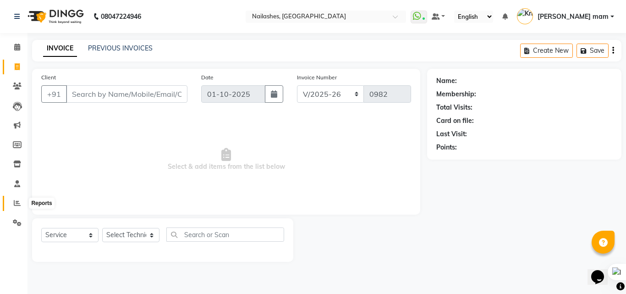
drag, startPoint x: 126, startPoint y: 93, endPoint x: 19, endPoint y: 201, distance: 152.6
click at [19, 201] on icon at bounding box center [17, 202] width 7 height 7
